Goal: Find specific page/section: Locate a particular part of the current website

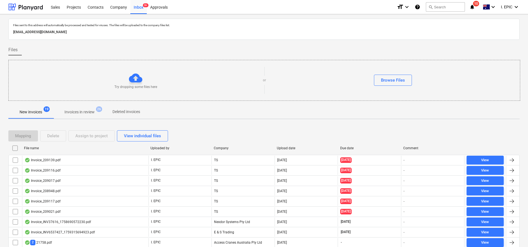
click at [231, 28] on div "Files sent to this address will automatically be processed and tested for virus…" at bounding box center [264, 25] width 504 height 6
click at [441, 10] on button "search Search" at bounding box center [445, 6] width 39 height 9
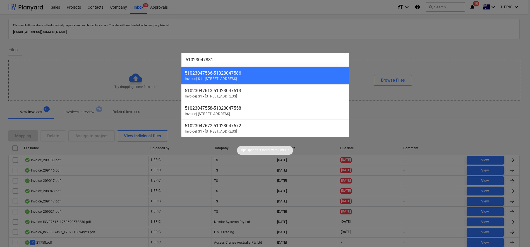
type input "51023047881"
click at [397, 21] on div at bounding box center [265, 123] width 530 height 247
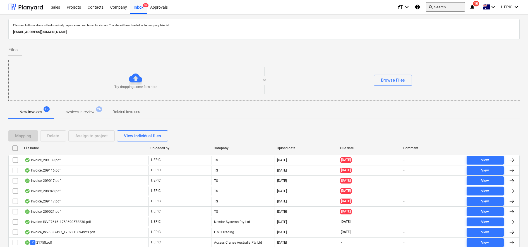
click at [446, 8] on button "search Search" at bounding box center [445, 6] width 39 height 9
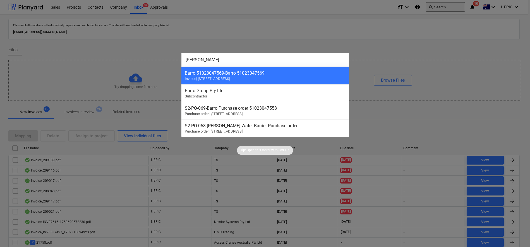
type input "barro"
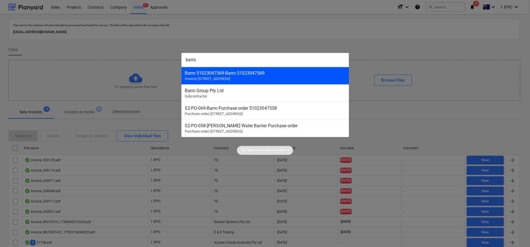
click at [246, 74] on div "Barro 51023047569 - Barro 51023047569" at bounding box center [265, 73] width 161 height 5
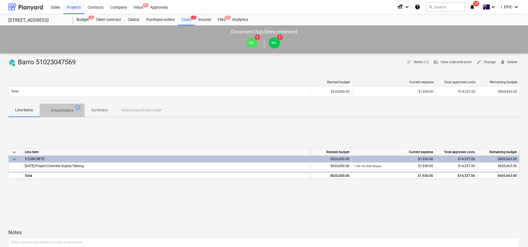
click at [69, 109] on p "Attachments" at bounding box center [62, 111] width 23 height 6
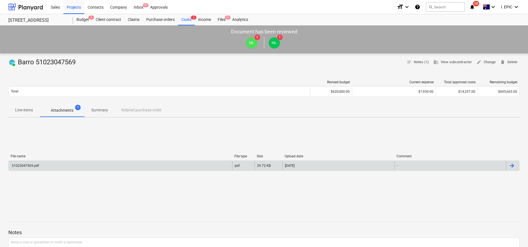
click at [25, 161] on div "51023047569.pdf pdf 29.72 KB [DATE] -" at bounding box center [263, 166] width 511 height 11
click at [22, 164] on div "51023047569.pdf" at bounding box center [25, 166] width 28 height 4
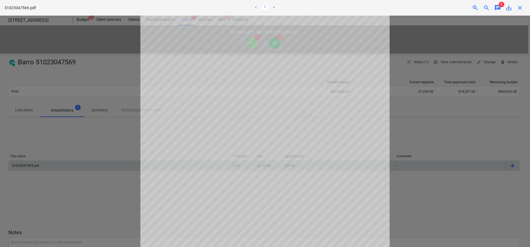
scroll to position [122, 0]
click at [9, 131] on div at bounding box center [265, 132] width 530 height 232
